Goal: Information Seeking & Learning: Learn about a topic

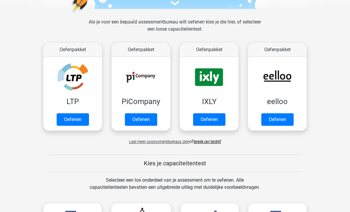
scroll to position [76, 0]
click at [214, 122] on link "Oefenen" at bounding box center [209, 119] width 32 height 12
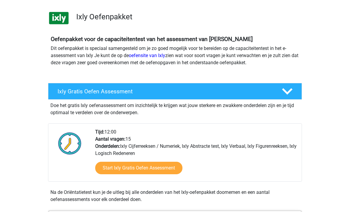
scroll to position [36, 0]
click at [142, 169] on link "Start Ixly Gratis Oefen Assessment" at bounding box center [138, 167] width 87 height 12
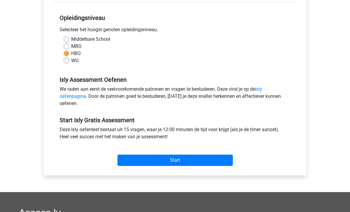
scroll to position [117, 0]
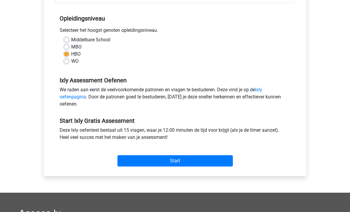
click at [176, 160] on input "Start" at bounding box center [174, 160] width 115 height 11
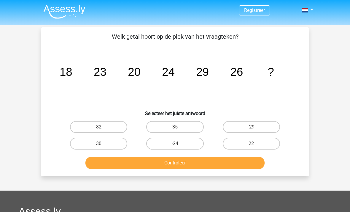
click at [96, 144] on label "30" at bounding box center [98, 143] width 57 height 12
click at [99, 144] on input "30" at bounding box center [101, 145] width 4 height 4
radio input "true"
click at [184, 166] on button "Controleer" at bounding box center [174, 162] width 179 height 12
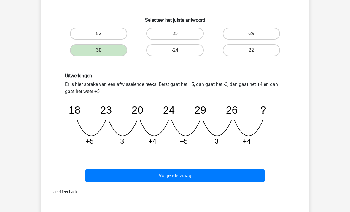
scroll to position [93, 0]
click at [172, 177] on button "Volgende vraag" at bounding box center [174, 175] width 179 height 12
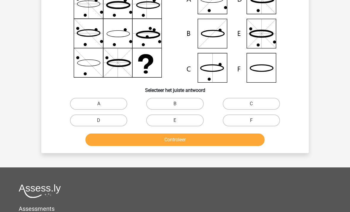
scroll to position [27, 0]
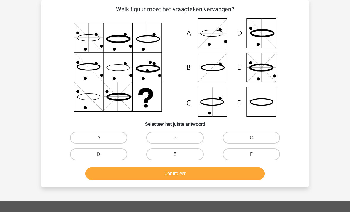
click at [36, 53] on div "Vraag 2 van de 15 Categorie: Ixly gratis assessment Welk figuur moet het vraagt…" at bounding box center [175, 93] width 282 height 187
click at [88, 55] on icon at bounding box center [174, 67] width 239 height 98
click at [178, 134] on label "B" at bounding box center [174, 137] width 57 height 12
click at [178, 137] on input "B" at bounding box center [177, 139] width 4 height 4
radio input "true"
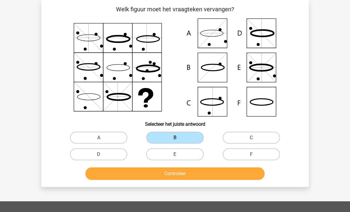
click at [168, 173] on button "Controleer" at bounding box center [174, 173] width 179 height 12
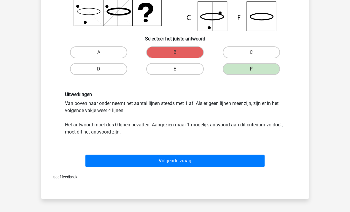
scroll to position [122, 0]
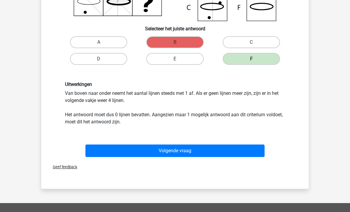
click at [190, 152] on button "Volgende vraag" at bounding box center [174, 150] width 179 height 12
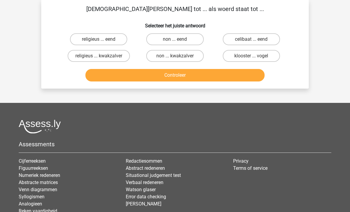
scroll to position [27, 0]
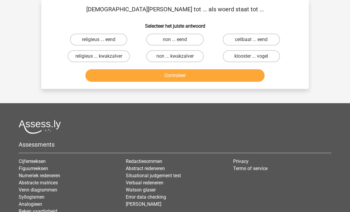
click at [174, 38] on label "non ... eend" at bounding box center [174, 40] width 57 height 12
click at [175, 39] on input "non ... eend" at bounding box center [177, 41] width 4 height 4
radio input "true"
click at [176, 72] on button "Controleer" at bounding box center [174, 75] width 179 height 12
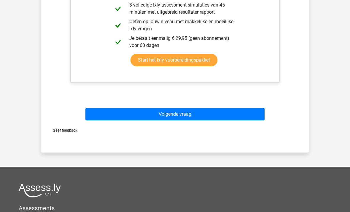
click at [177, 113] on button "Volgende vraag" at bounding box center [174, 114] width 179 height 12
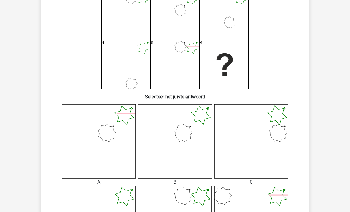
scroll to position [55, 0]
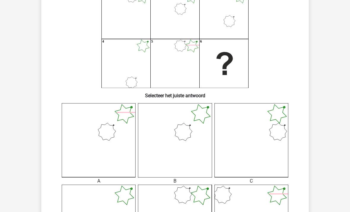
click at [184, 139] on icon at bounding box center [175, 140] width 74 height 74
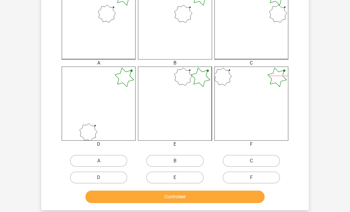
click at [173, 158] on label "B" at bounding box center [174, 161] width 57 height 12
click at [175, 161] on input "B" at bounding box center [177, 163] width 4 height 4
radio input "true"
click at [180, 197] on button "Controleer" at bounding box center [174, 196] width 179 height 12
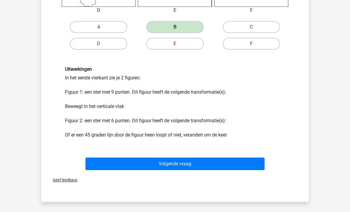
scroll to position [307, 0]
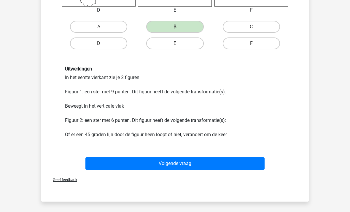
click at [178, 165] on button "Volgende vraag" at bounding box center [174, 163] width 179 height 12
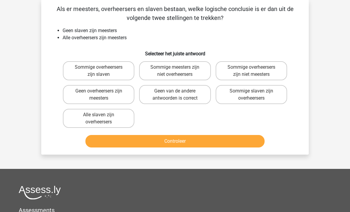
scroll to position [27, 0]
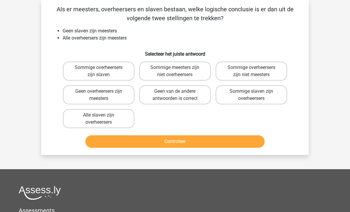
click at [184, 90] on label "Geen van de andere antwoorden is correct" at bounding box center [174, 94] width 71 height 19
click at [179, 91] on input "Geen van de andere antwoorden is correct" at bounding box center [177, 93] width 4 height 4
radio input "true"
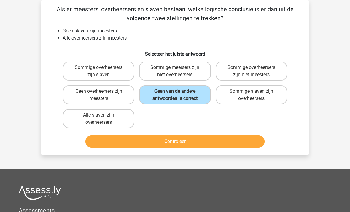
click at [181, 143] on button "Controleer" at bounding box center [174, 141] width 179 height 12
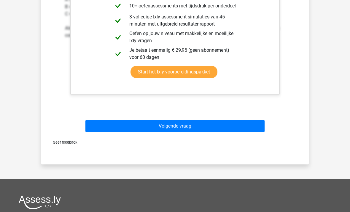
scroll to position [239, 0]
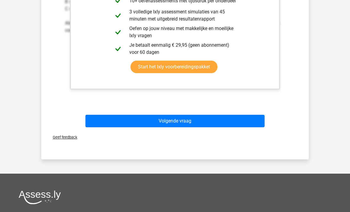
click at [176, 122] on button "Volgende vraag" at bounding box center [174, 121] width 179 height 12
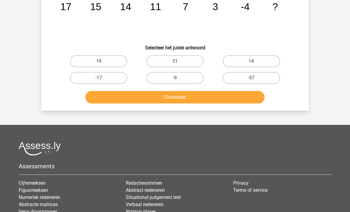
scroll to position [27, 0]
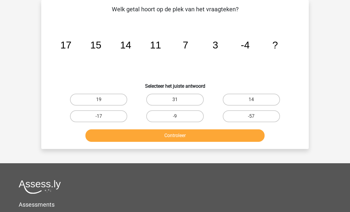
click at [167, 117] on label "-9" at bounding box center [174, 116] width 57 height 12
click at [175, 117] on input "-9" at bounding box center [177, 118] width 4 height 4
radio input "true"
click at [156, 132] on button "Controleer" at bounding box center [174, 135] width 179 height 12
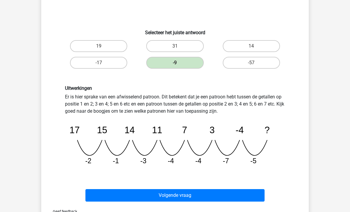
scroll to position [89, 0]
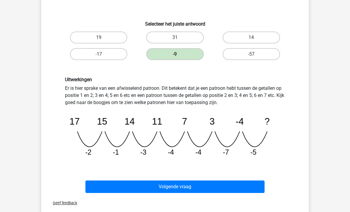
click at [176, 188] on button "Volgende vraag" at bounding box center [174, 186] width 179 height 12
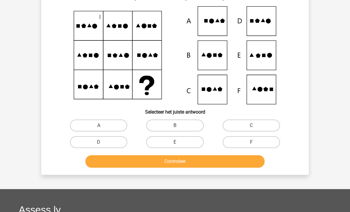
scroll to position [27, 0]
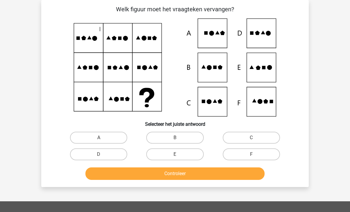
click at [186, 151] on label "E" at bounding box center [174, 154] width 57 height 12
click at [179, 154] on input "E" at bounding box center [177, 156] width 4 height 4
radio input "true"
click at [184, 175] on button "Controleer" at bounding box center [174, 173] width 179 height 12
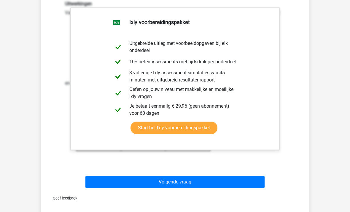
click at [182, 183] on button "Volgende vraag" at bounding box center [174, 182] width 179 height 12
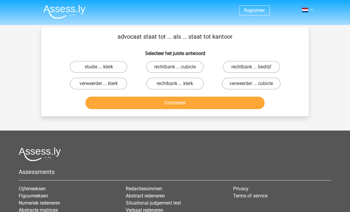
scroll to position [3, 0]
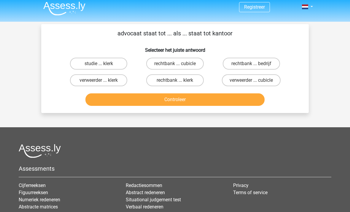
click at [185, 62] on label "rechtbank ... cubicle" at bounding box center [174, 64] width 57 height 12
click at [179, 63] on input "rechtbank ... cubicle" at bounding box center [177, 65] width 4 height 4
radio input "true"
click at [179, 97] on button "Controleer" at bounding box center [174, 99] width 179 height 12
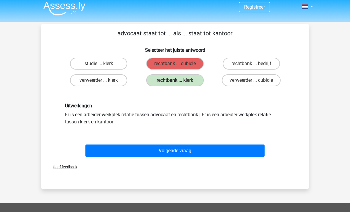
click at [178, 155] on button "Volgende vraag" at bounding box center [174, 150] width 179 height 12
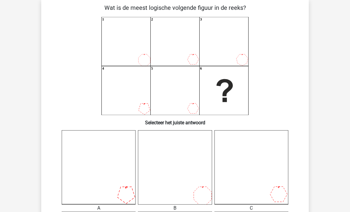
scroll to position [26, 0]
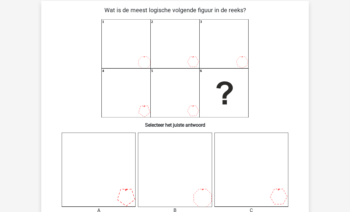
click at [187, 50] on icon "1 2 3 4 5 6" at bounding box center [174, 69] width 239 height 98
click at [205, 104] on icon "1 2 3 4 5 6" at bounding box center [174, 69] width 239 height 98
click at [148, 101] on icon "1 2 3 4 5 6" at bounding box center [174, 69] width 239 height 98
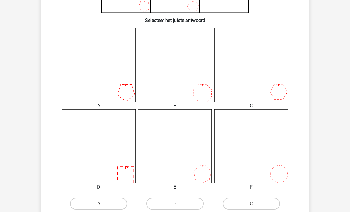
scroll to position [135, 0]
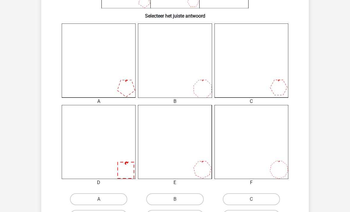
click at [115, 211] on label "D" at bounding box center [98, 216] width 57 height 12
radio input "true"
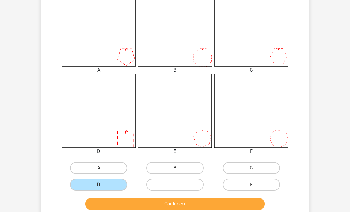
click at [148, 208] on button "Controleer" at bounding box center [174, 204] width 179 height 12
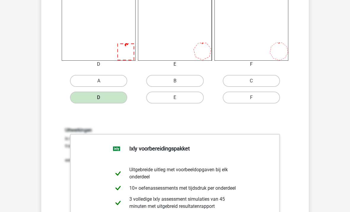
scroll to position [253, 0]
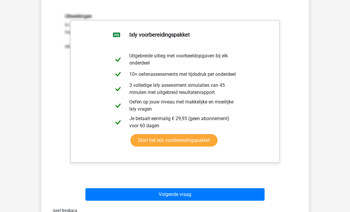
click at [182, 195] on button "Volgende vraag" at bounding box center [174, 194] width 179 height 12
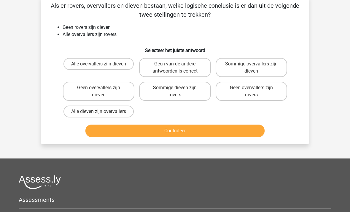
scroll to position [27, 0]
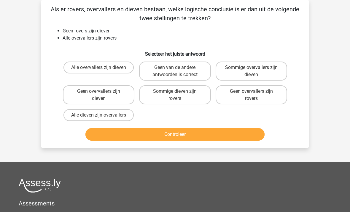
click at [187, 94] on label "Sommige dieven zijn rovers" at bounding box center [174, 94] width 71 height 19
click at [179, 94] on input "Sommige dieven zijn rovers" at bounding box center [177, 93] width 4 height 4
radio input "true"
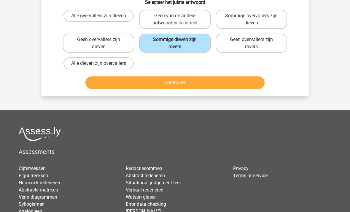
scroll to position [80, 0]
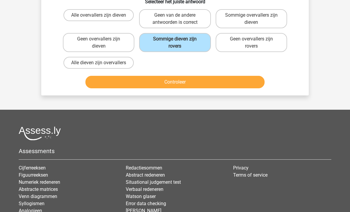
click at [175, 80] on button "Controleer" at bounding box center [174, 82] width 179 height 12
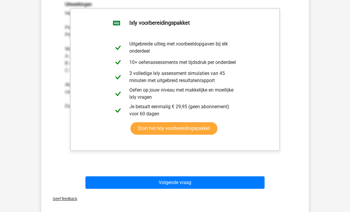
click at [178, 182] on button "Volgende vraag" at bounding box center [174, 182] width 179 height 12
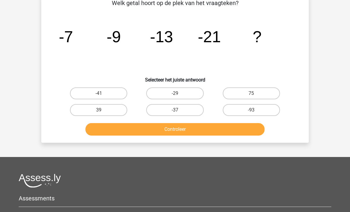
scroll to position [27, 0]
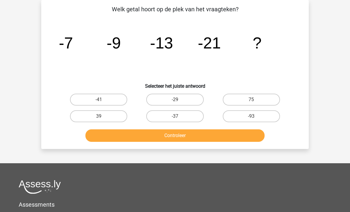
click at [174, 116] on label "-37" at bounding box center [174, 116] width 57 height 12
click at [175, 116] on input "-37" at bounding box center [177, 118] width 4 height 4
radio input "true"
click at [187, 136] on button "Controleer" at bounding box center [174, 135] width 179 height 12
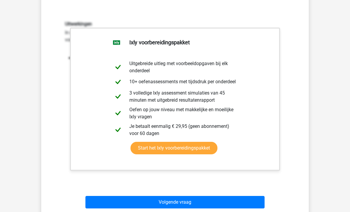
scroll to position [151, 0]
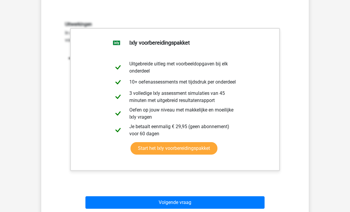
click at [189, 203] on button "Volgende vraag" at bounding box center [174, 202] width 179 height 12
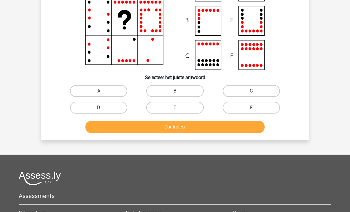
scroll to position [27, 0]
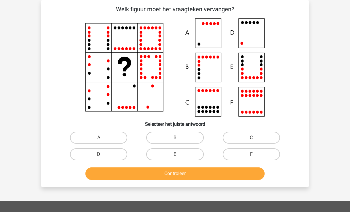
click at [104, 153] on label "D" at bounding box center [98, 154] width 57 height 12
click at [103, 154] on input "D" at bounding box center [101, 156] width 4 height 4
radio input "true"
click at [165, 172] on button "Controleer" at bounding box center [174, 173] width 179 height 12
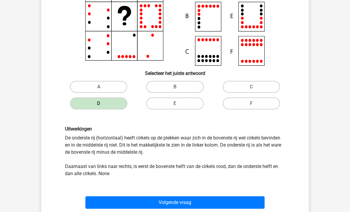
scroll to position [79, 0]
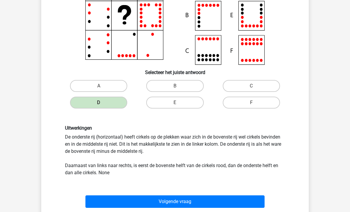
click at [179, 200] on button "Volgende vraag" at bounding box center [174, 201] width 179 height 12
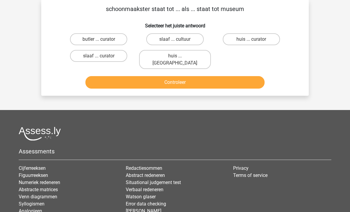
scroll to position [27, 0]
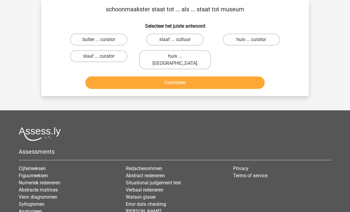
click at [99, 57] on input "slaaf ... curator" at bounding box center [101, 58] width 4 height 4
radio input "true"
click at [182, 78] on button "Controleer" at bounding box center [174, 82] width 179 height 12
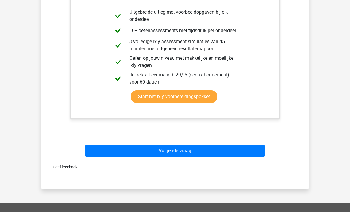
click at [176, 147] on button "Volgende vraag" at bounding box center [174, 150] width 179 height 12
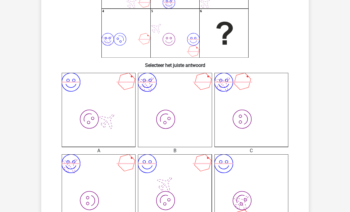
scroll to position [86, 0]
click at [0, 117] on div "Registreer" at bounding box center [175, 191] width 350 height 554
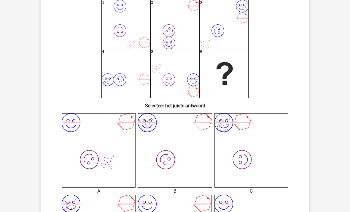
scroll to position [46, 0]
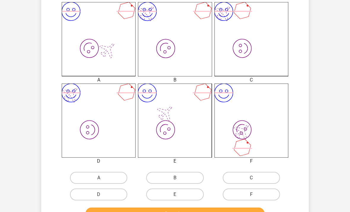
scroll to position [159, 0]
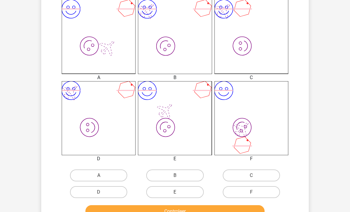
click at [184, 167] on div "B" at bounding box center [175, 175] width 76 height 17
click at [174, 171] on label "B" at bounding box center [174, 175] width 57 height 12
click at [175, 175] on input "B" at bounding box center [177, 177] width 4 height 4
radio input "true"
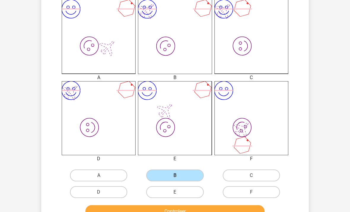
click at [181, 211] on button "Controleer" at bounding box center [174, 211] width 179 height 12
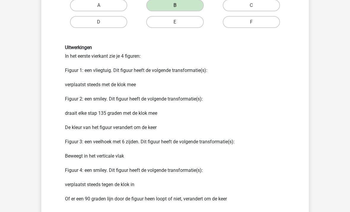
scroll to position [335, 0]
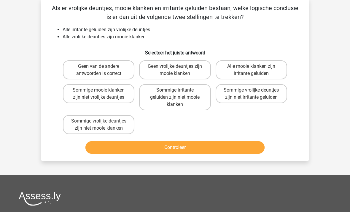
scroll to position [27, 0]
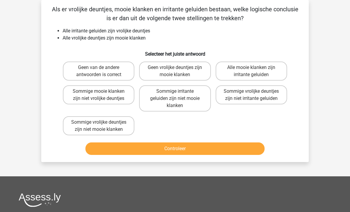
click at [107, 131] on label "Sommige vrolijke deuntjes zijn niet mooie klanken" at bounding box center [98, 125] width 71 height 19
click at [103, 126] on input "Sommige vrolijke deuntjes zijn niet mooie klanken" at bounding box center [101, 124] width 4 height 4
radio input "true"
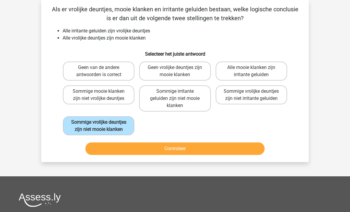
click at [161, 155] on button "Controleer" at bounding box center [174, 148] width 179 height 12
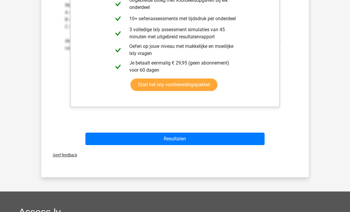
scroll to position [231, 0]
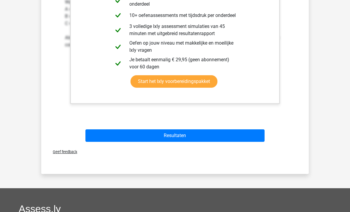
click at [172, 135] on button "Resultaten" at bounding box center [174, 135] width 179 height 12
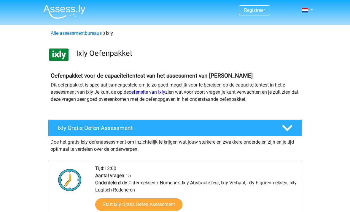
click at [57, 12] on img at bounding box center [64, 12] width 42 height 14
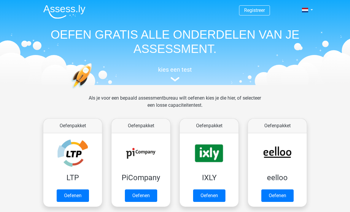
click at [276, 197] on link "Oefenen" at bounding box center [277, 195] width 32 height 12
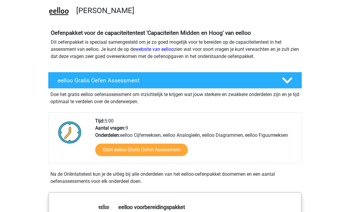
scroll to position [44, 0]
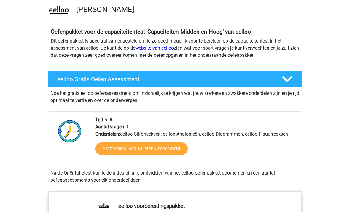
click at [150, 147] on link "Start eelloo Gratis Oefen Assessment" at bounding box center [141, 148] width 93 height 12
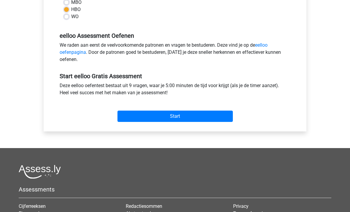
scroll to position [157, 0]
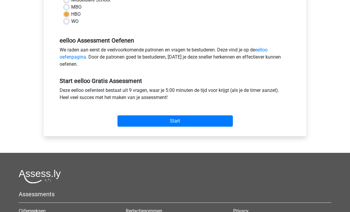
click at [173, 119] on input "Start" at bounding box center [174, 120] width 115 height 11
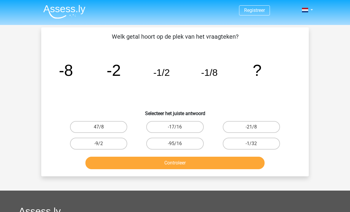
click at [256, 142] on label "-1/32" at bounding box center [251, 143] width 57 height 12
click at [255, 143] on input "-1/32" at bounding box center [253, 145] width 4 height 4
radio input "true"
click at [179, 166] on button "Controleer" at bounding box center [174, 162] width 179 height 12
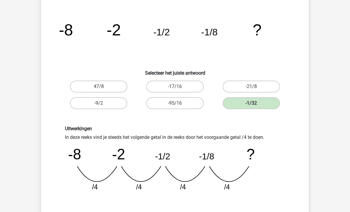
scroll to position [46, 0]
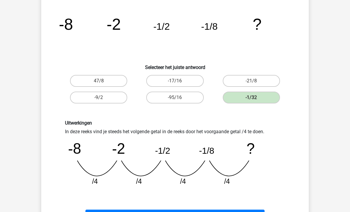
click at [179, 211] on button "Volgende vraag" at bounding box center [174, 215] width 179 height 12
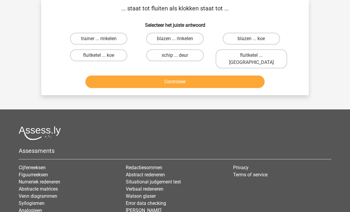
scroll to position [27, 0]
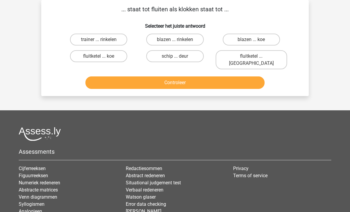
click at [182, 57] on label "schip ... deur" at bounding box center [174, 56] width 57 height 12
click at [179, 57] on input "schip ... deur" at bounding box center [177, 58] width 4 height 4
radio input "true"
click at [176, 76] on button "Controleer" at bounding box center [174, 82] width 179 height 12
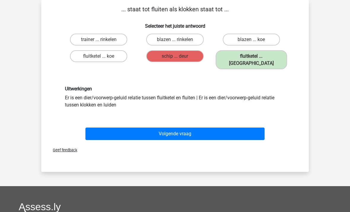
click at [169, 127] on button "Volgende vraag" at bounding box center [174, 133] width 179 height 12
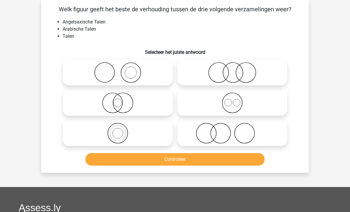
click at [126, 102] on icon at bounding box center [117, 102] width 105 height 21
click at [122, 100] on input "radio" at bounding box center [120, 98] width 4 height 4
radio input "true"
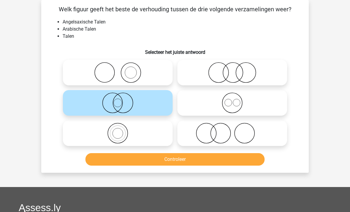
click at [185, 164] on button "Controleer" at bounding box center [174, 159] width 179 height 12
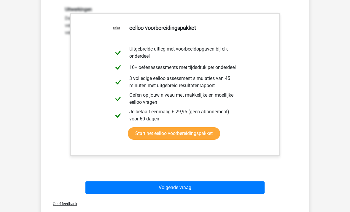
click at [176, 191] on button "Volgende vraag" at bounding box center [174, 187] width 179 height 12
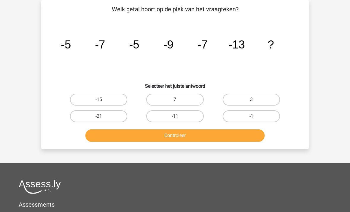
click at [175, 115] on label "-11" at bounding box center [174, 116] width 57 height 12
click at [175, 116] on input "-11" at bounding box center [177, 118] width 4 height 4
radio input "true"
click at [186, 132] on button "Controleer" at bounding box center [174, 135] width 179 height 12
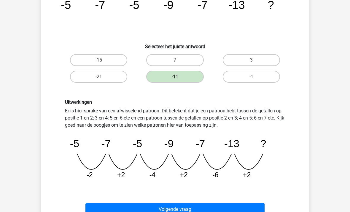
scroll to position [70, 0]
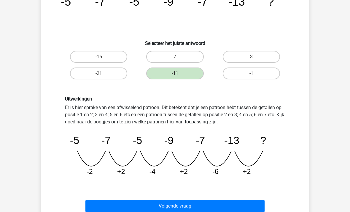
click at [187, 206] on button "Volgende vraag" at bounding box center [174, 205] width 179 height 12
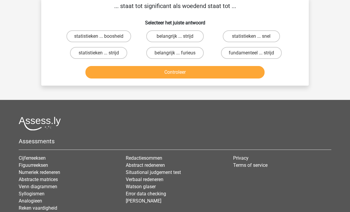
scroll to position [27, 0]
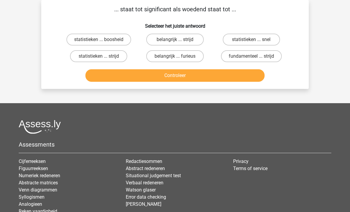
click at [187, 58] on label "belangrijk ... furieus" at bounding box center [174, 56] width 57 height 12
click at [179, 58] on input "belangrijk ... furieus" at bounding box center [177, 58] width 4 height 4
radio input "true"
click at [183, 76] on button "Controleer" at bounding box center [174, 75] width 179 height 12
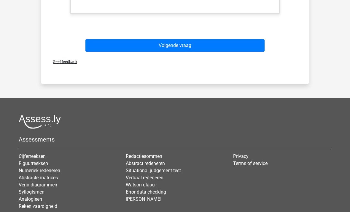
click at [195, 48] on button "Volgende vraag" at bounding box center [174, 45] width 179 height 12
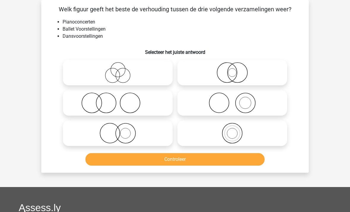
click at [250, 95] on icon at bounding box center [232, 102] width 105 height 21
click at [236, 96] on input "radio" at bounding box center [234, 98] width 4 height 4
radio input "true"
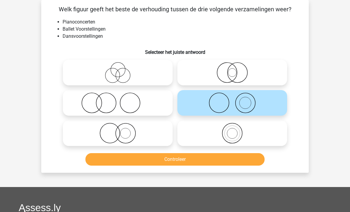
click at [216, 161] on button "Controleer" at bounding box center [174, 159] width 179 height 12
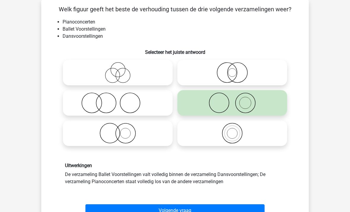
click at [189, 210] on button "Volgende vraag" at bounding box center [174, 210] width 179 height 12
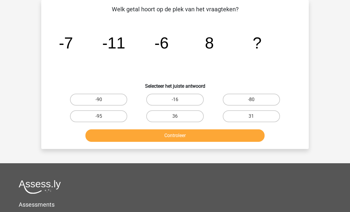
click at [258, 117] on label "31" at bounding box center [251, 116] width 57 height 12
click at [255, 117] on input "31" at bounding box center [253, 118] width 4 height 4
radio input "true"
click at [176, 137] on button "Controleer" at bounding box center [174, 135] width 179 height 12
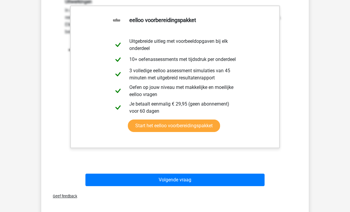
click at [188, 179] on button "Volgende vraag" at bounding box center [174, 179] width 179 height 12
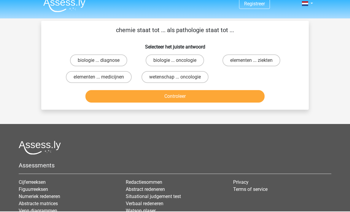
scroll to position [0, 0]
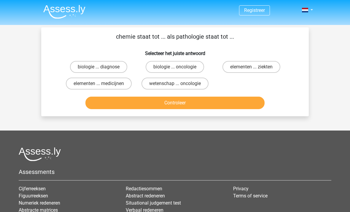
click at [191, 63] on label "biologie ... oncologie" at bounding box center [175, 67] width 58 height 12
click at [179, 67] on input "biologie ... oncologie" at bounding box center [177, 69] width 4 height 4
radio input "true"
click at [163, 108] on button "Controleer" at bounding box center [174, 102] width 179 height 12
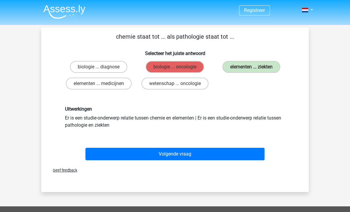
click at [179, 152] on button "Volgende vraag" at bounding box center [174, 153] width 179 height 12
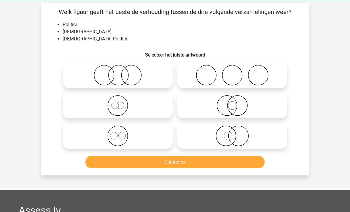
scroll to position [27, 0]
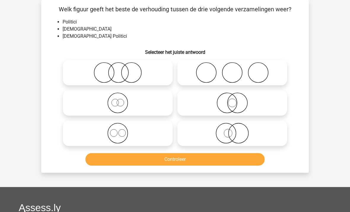
click at [230, 107] on icon at bounding box center [232, 102] width 105 height 21
click at [232, 100] on input "radio" at bounding box center [234, 98] width 4 height 4
radio input "true"
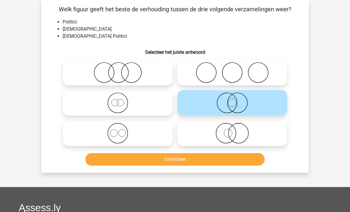
scroll to position [27, 0]
click at [179, 158] on button "Controleer" at bounding box center [174, 159] width 179 height 12
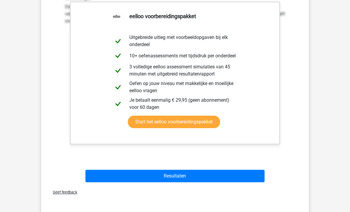
scroll to position [202, 0]
click at [188, 176] on button "Resultaten" at bounding box center [174, 175] width 179 height 12
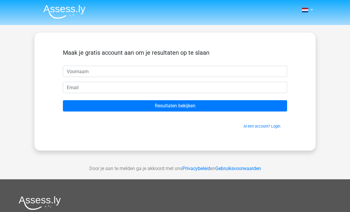
click at [73, 6] on img at bounding box center [64, 12] width 42 height 14
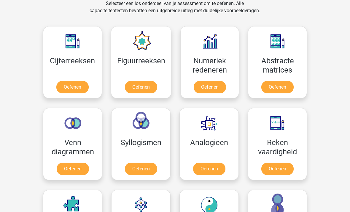
scroll to position [252, 0]
click at [146, 82] on link "Oefenen" at bounding box center [141, 87] width 32 height 12
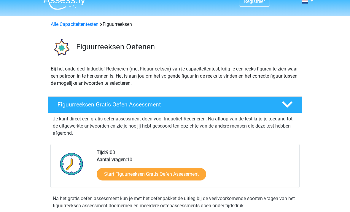
scroll to position [10, 0]
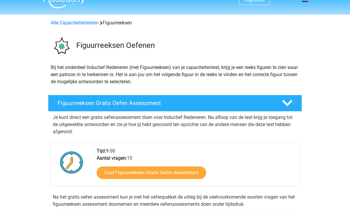
click at [165, 171] on link "Start Figuurreeksen Gratis Oefen Assessment" at bounding box center [151, 172] width 109 height 12
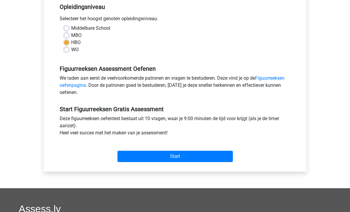
scroll to position [136, 0]
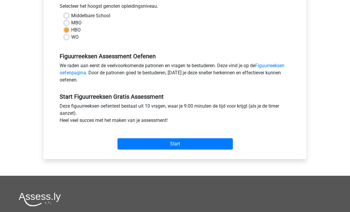
click at [183, 143] on input "Start" at bounding box center [174, 143] width 115 height 11
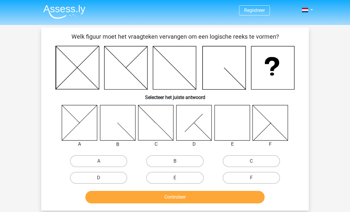
click at [56, 17] on img at bounding box center [64, 12] width 42 height 14
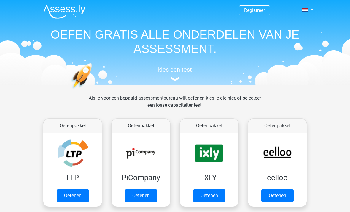
click at [146, 196] on link "Oefenen" at bounding box center [141, 195] width 32 height 12
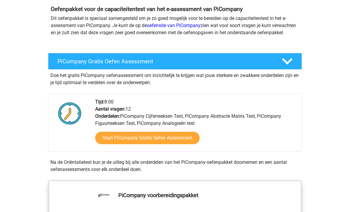
scroll to position [67, 0]
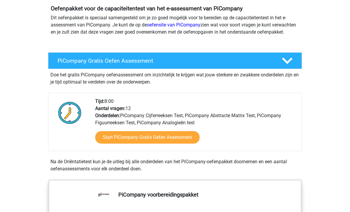
click at [152, 140] on link "Start PiCompany Gratis Oefen Assessment" at bounding box center [147, 137] width 104 height 12
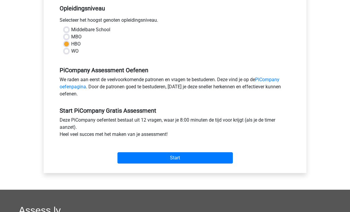
scroll to position [127, 0]
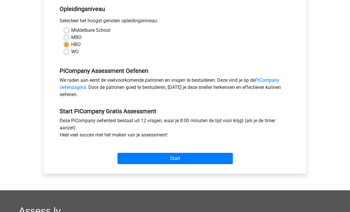
click at [176, 164] on input "Start" at bounding box center [174, 157] width 115 height 11
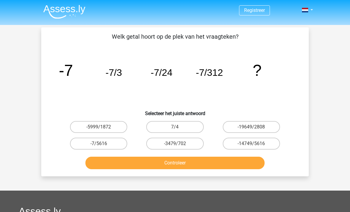
click at [99, 146] on input "-7/5616" at bounding box center [101, 145] width 4 height 4
radio input "true"
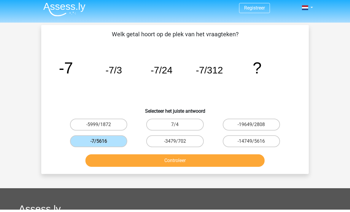
scroll to position [3, 0]
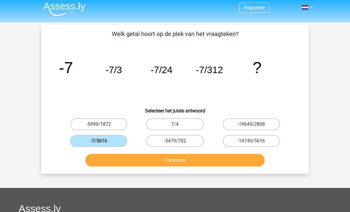
click at [182, 158] on button "Controleer" at bounding box center [174, 160] width 179 height 12
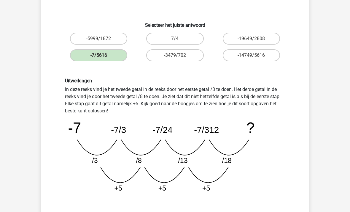
scroll to position [87, 0]
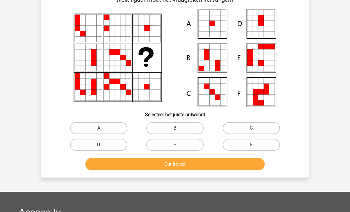
scroll to position [27, 0]
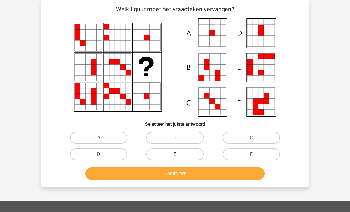
click at [88, 138] on label "A" at bounding box center [98, 137] width 57 height 12
click at [99, 138] on input "A" at bounding box center [101, 139] width 4 height 4
radio input "true"
click at [185, 176] on button "Controleer" at bounding box center [174, 173] width 179 height 12
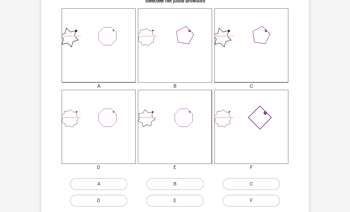
scroll to position [151, 0]
click at [258, 199] on label "F" at bounding box center [251, 200] width 57 height 12
click at [255, 200] on input "F" at bounding box center [253, 202] width 4 height 4
radio input "true"
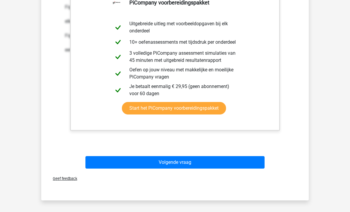
click at [175, 162] on button "Volgende vraag" at bounding box center [174, 162] width 179 height 12
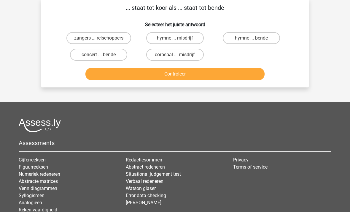
scroll to position [27, 0]
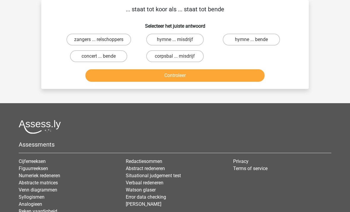
click at [180, 55] on label "corpsbal ... misdrijf" at bounding box center [174, 56] width 57 height 12
click at [179, 56] on input "corpsbal ... misdrijf" at bounding box center [177, 58] width 4 height 4
radio input "true"
click at [186, 76] on button "Controleer" at bounding box center [174, 75] width 179 height 12
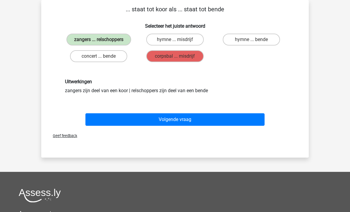
click at [180, 123] on button "Volgende vraag" at bounding box center [174, 119] width 179 height 12
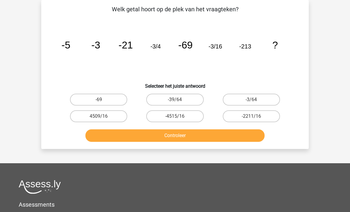
click at [241, 99] on label "-3/64" at bounding box center [251, 99] width 57 height 12
click at [251, 99] on input "-3/64" at bounding box center [253, 101] width 4 height 4
radio input "true"
click at [134, 140] on button "Controleer" at bounding box center [174, 135] width 179 height 12
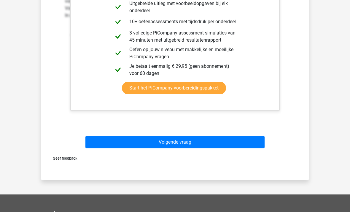
click at [122, 144] on button "Volgende vraag" at bounding box center [174, 142] width 179 height 12
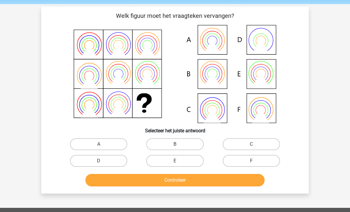
scroll to position [21, 0]
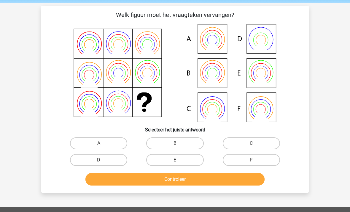
click at [169, 138] on label "B" at bounding box center [174, 143] width 57 height 12
click at [175, 143] on input "B" at bounding box center [177, 145] width 4 height 4
radio input "true"
click at [153, 189] on div "Welk figuur moet het vraagteken vervangen?" at bounding box center [175, 99] width 268 height 187
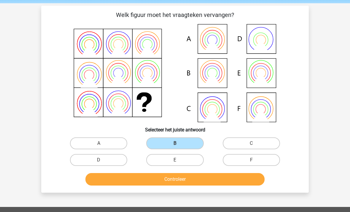
click at [152, 181] on button "Controleer" at bounding box center [174, 179] width 179 height 12
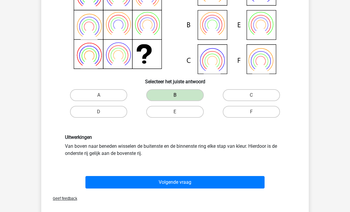
click at [135, 177] on button "Volgende vraag" at bounding box center [174, 182] width 179 height 12
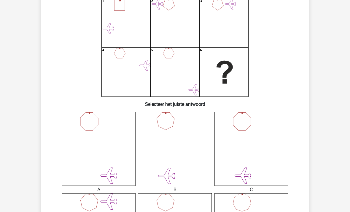
scroll to position [45, 0]
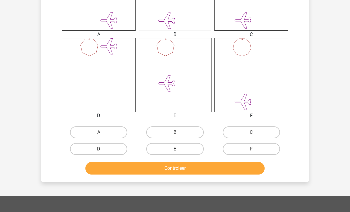
click at [166, 132] on label "B" at bounding box center [174, 132] width 57 height 12
click at [175, 132] on input "B" at bounding box center [177, 134] width 4 height 4
radio input "true"
click at [154, 169] on button "Controleer" at bounding box center [174, 168] width 179 height 12
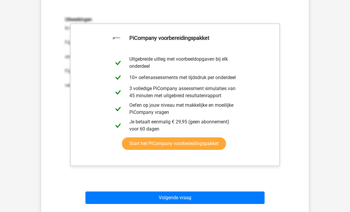
click at [129, 199] on button "Volgende vraag" at bounding box center [174, 197] width 179 height 12
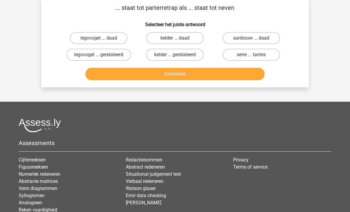
scroll to position [27, 0]
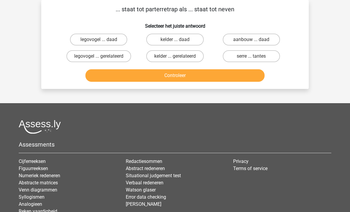
click at [91, 55] on label "legovogel ... gerelateerd" at bounding box center [98, 56] width 65 height 12
click at [99, 56] on input "legovogel ... gerelateerd" at bounding box center [101, 58] width 4 height 4
radio input "true"
click at [120, 82] on button "Controleer" at bounding box center [174, 75] width 179 height 12
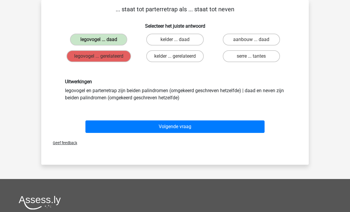
click at [119, 126] on button "Volgende vraag" at bounding box center [174, 126] width 179 height 12
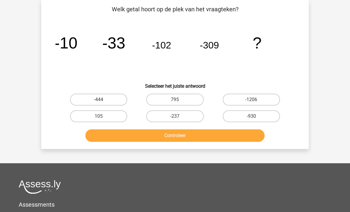
click at [247, 115] on label "-930" at bounding box center [251, 116] width 57 height 12
click at [251, 116] on input "-930" at bounding box center [253, 118] width 4 height 4
radio input "true"
click at [117, 139] on button "Controleer" at bounding box center [174, 135] width 179 height 12
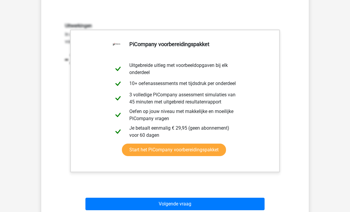
click at [128, 200] on button "Volgende vraag" at bounding box center [174, 204] width 179 height 12
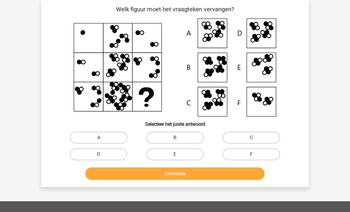
click at [106, 155] on label "D" at bounding box center [98, 154] width 57 height 12
click at [103, 155] on input "D" at bounding box center [101, 156] width 4 height 4
radio input "true"
click at [174, 178] on button "Controleer" at bounding box center [174, 173] width 179 height 12
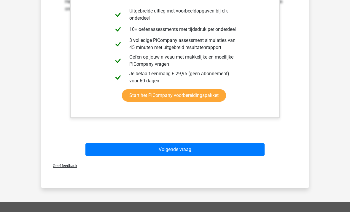
scroll to position [246, 0]
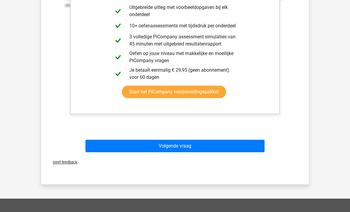
click at [172, 145] on button "Volgende vraag" at bounding box center [174, 146] width 179 height 12
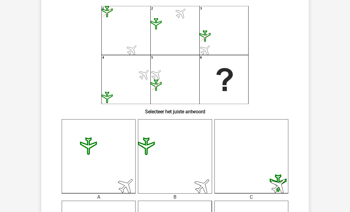
scroll to position [39, 0]
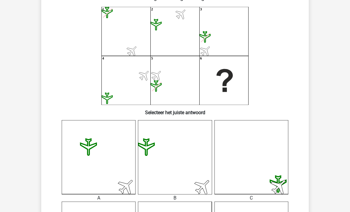
click at [95, 125] on icon at bounding box center [99, 157] width 74 height 74
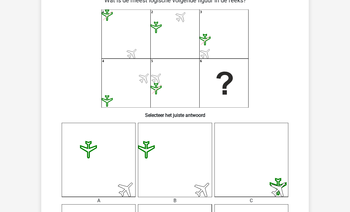
scroll to position [36, 0]
click at [197, 88] on icon "1 2 3 4 5 6" at bounding box center [174, 58] width 239 height 98
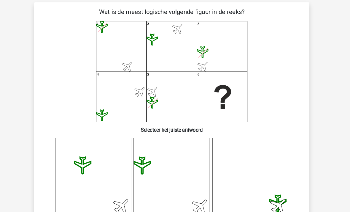
scroll to position [25, 0]
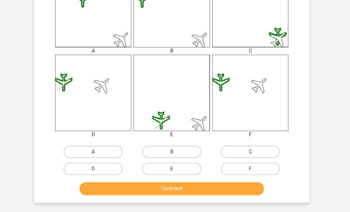
click at [167, 146] on label "B" at bounding box center [174, 147] width 57 height 12
click at [175, 147] on input "B" at bounding box center [177, 149] width 4 height 4
radio input "true"
click at [168, 180] on button "Controleer" at bounding box center [174, 183] width 179 height 12
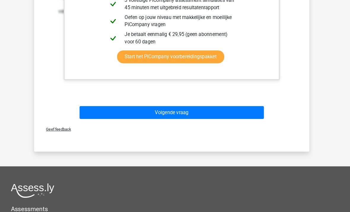
click at [163, 112] on button "Volgende vraag" at bounding box center [174, 109] width 179 height 12
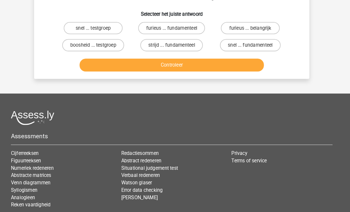
scroll to position [27, 0]
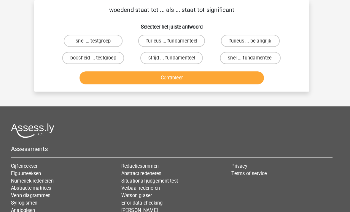
click at [173, 53] on label "strijd ... fundamenteel" at bounding box center [174, 56] width 61 height 12
click at [175, 56] on input "strijd ... fundamenteel" at bounding box center [177, 58] width 4 height 4
radio input "true"
click at [157, 71] on button "Controleer" at bounding box center [174, 75] width 179 height 12
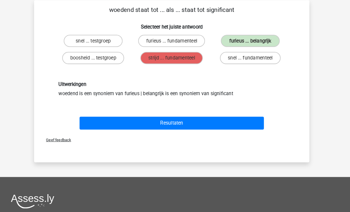
click at [162, 114] on button "Resultaten" at bounding box center [174, 119] width 179 height 12
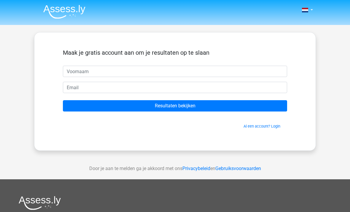
click at [69, 10] on img at bounding box center [64, 12] width 42 height 14
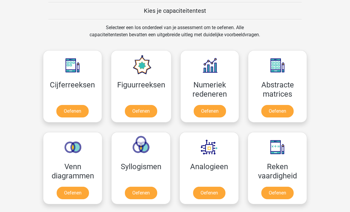
scroll to position [228, 0]
click at [143, 108] on link "Oefenen" at bounding box center [141, 111] width 32 height 12
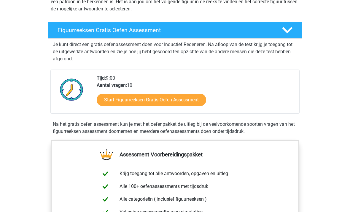
scroll to position [85, 0]
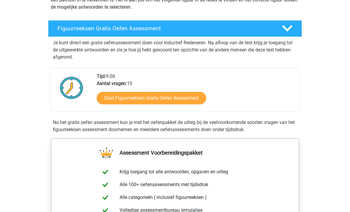
click at [161, 97] on link "Start Figuurreeksen Gratis Oefen Assessment" at bounding box center [151, 98] width 109 height 12
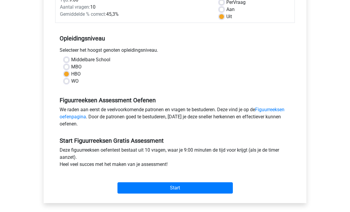
scroll to position [93, 0]
click at [187, 185] on input "Start" at bounding box center [174, 187] width 115 height 11
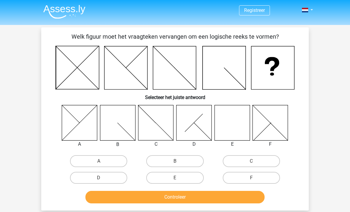
click at [178, 176] on label "E" at bounding box center [174, 177] width 57 height 12
click at [178, 177] on input "E" at bounding box center [177, 179] width 4 height 4
radio input "true"
click at [197, 193] on button "Controleer" at bounding box center [174, 196] width 179 height 12
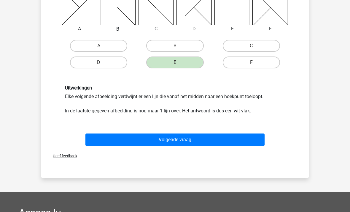
scroll to position [119, 0]
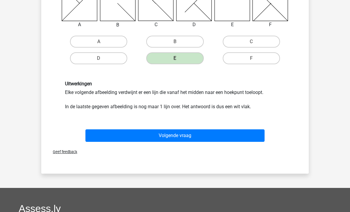
click at [182, 134] on button "Volgende vraag" at bounding box center [174, 135] width 179 height 12
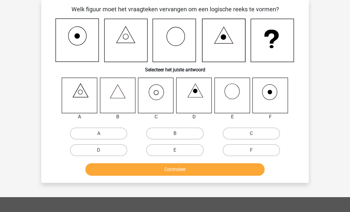
scroll to position [0, 0]
